Goal: Entertainment & Leisure: Consume media (video, audio)

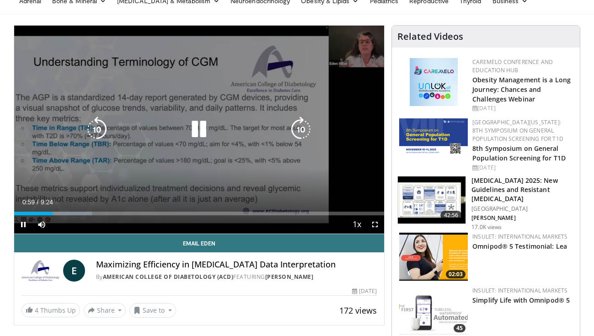
scroll to position [81, 0]
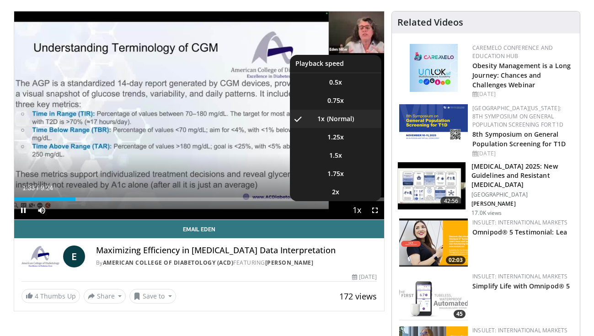
click at [357, 208] on span "Video Player" at bounding box center [357, 211] width 13 height 18
click at [351, 133] on li "1.25x" at bounding box center [336, 137] width 92 height 18
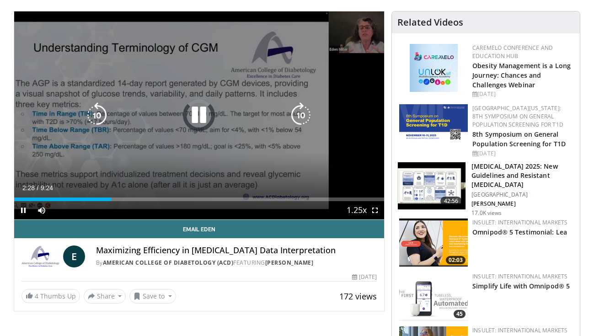
click at [198, 119] on icon "Video Player" at bounding box center [199, 116] width 26 height 26
click at [210, 124] on icon "Video Player" at bounding box center [199, 116] width 26 height 26
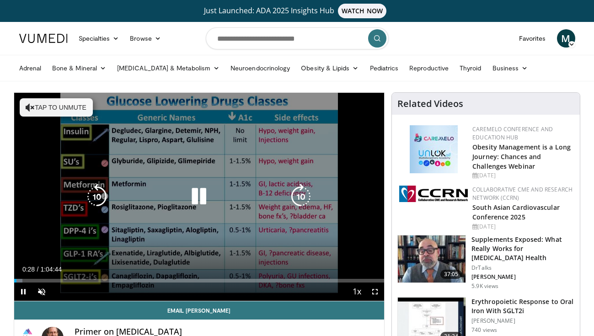
click at [199, 204] on icon "Video Player" at bounding box center [199, 197] width 26 height 26
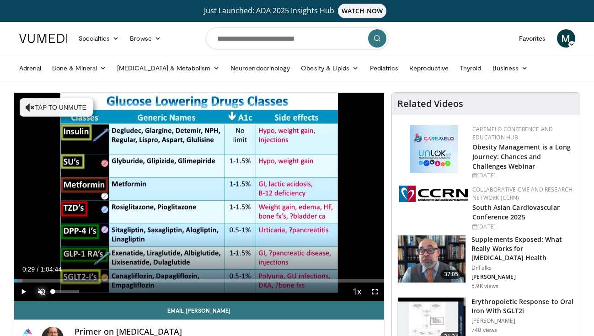
click at [44, 286] on span "Video Player" at bounding box center [41, 292] width 18 height 18
click at [43, 292] on span "Video Player" at bounding box center [41, 292] width 18 height 18
